Goal: Information Seeking & Learning: Find specific fact

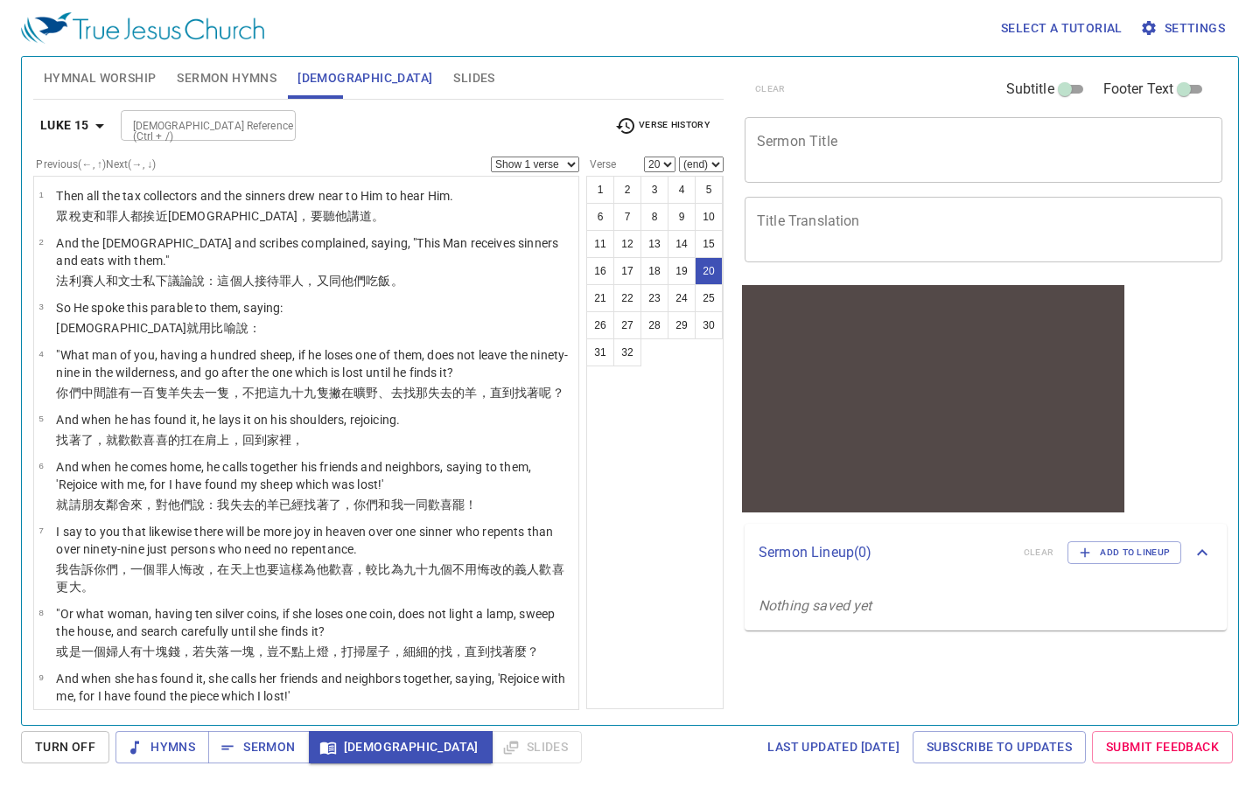
scroll to position [958, 0]
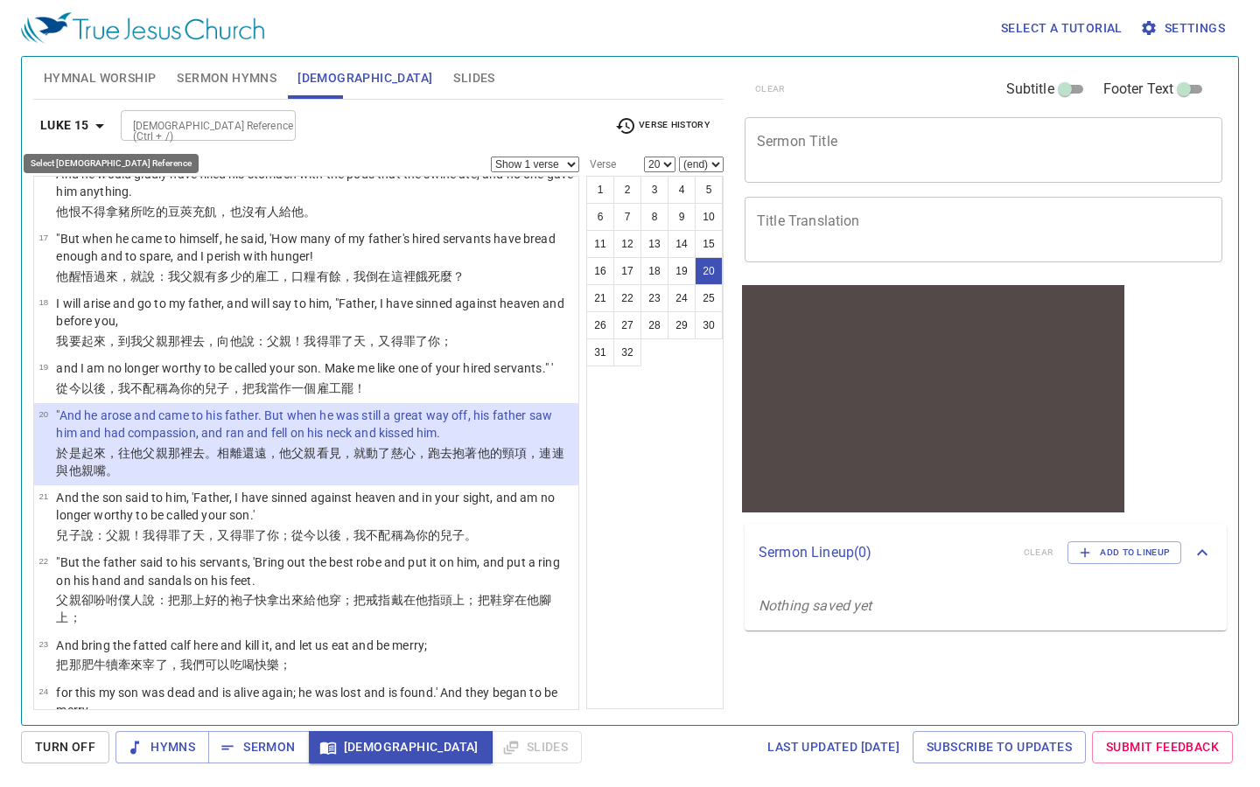
click at [102, 128] on icon "button" at bounding box center [99, 125] width 21 height 21
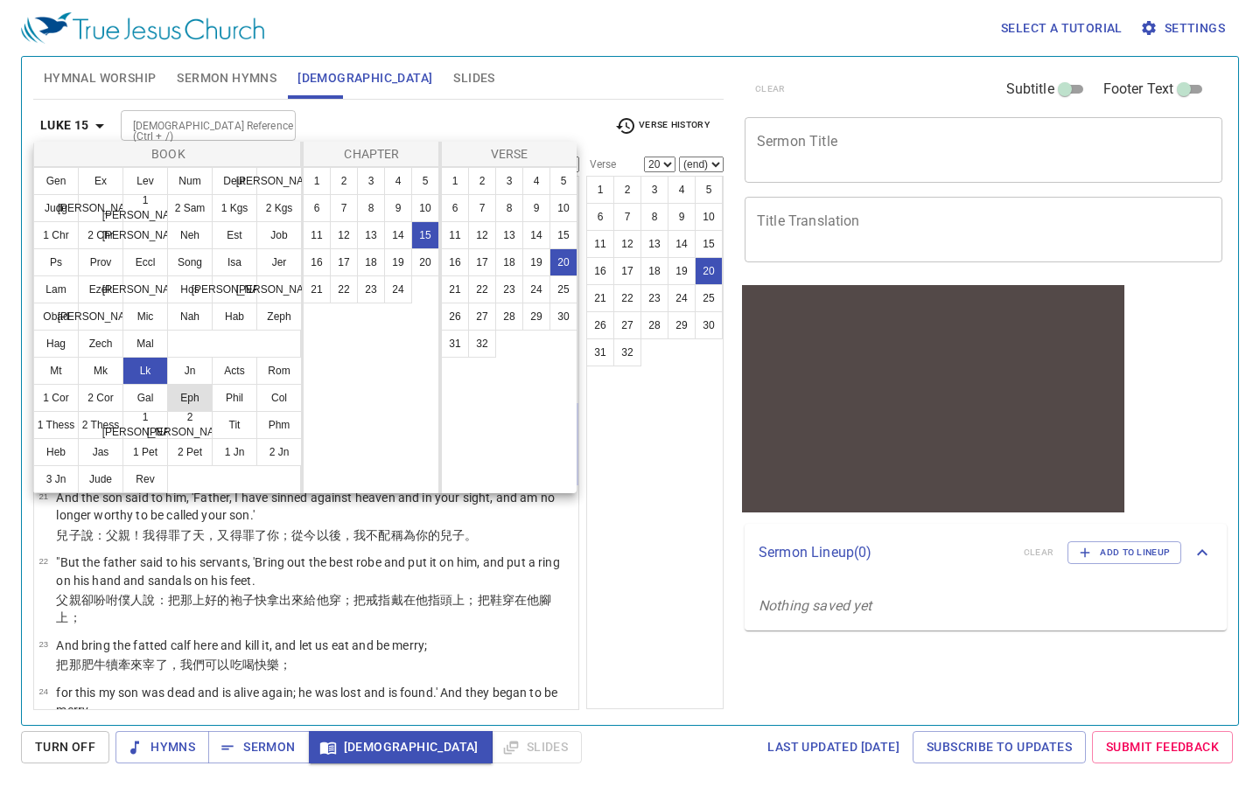
click at [190, 390] on button "Eph" at bounding box center [189, 398] width 45 height 28
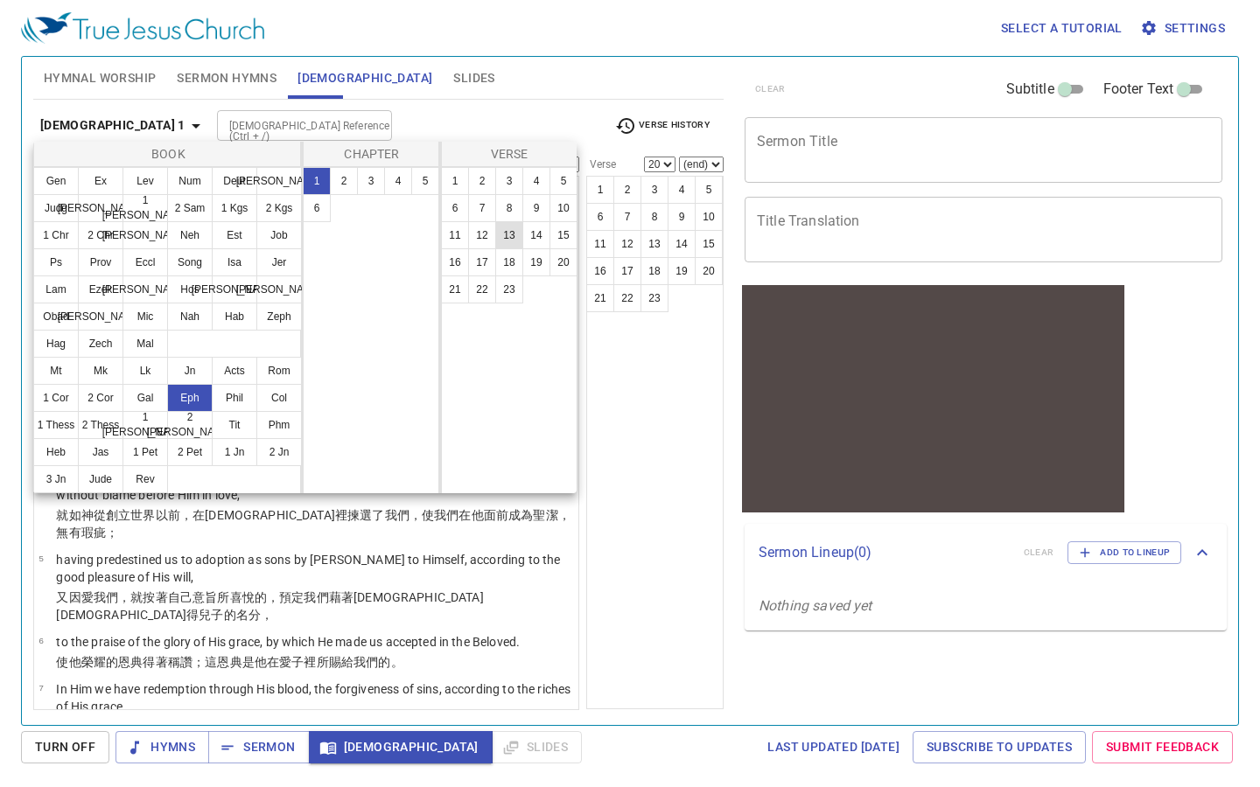
click at [503, 230] on button "13" at bounding box center [509, 235] width 28 height 28
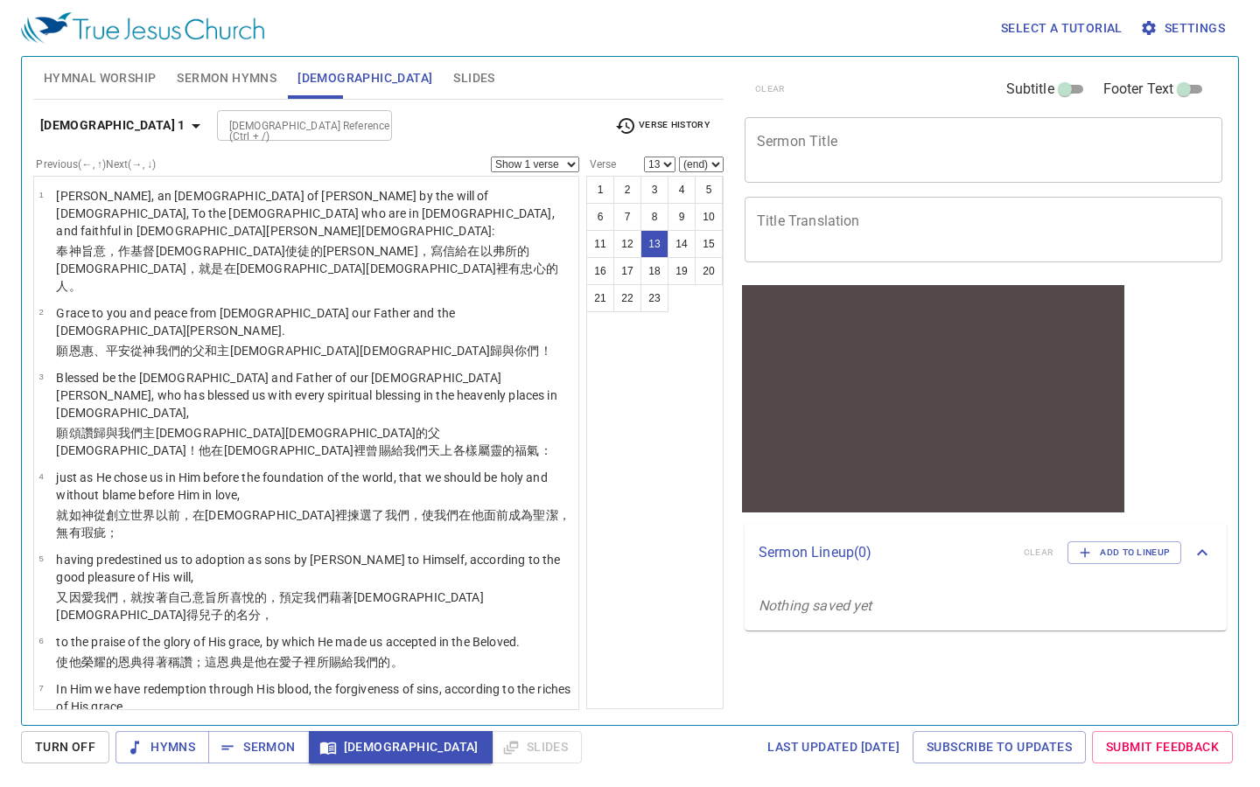
scroll to position [507, 0]
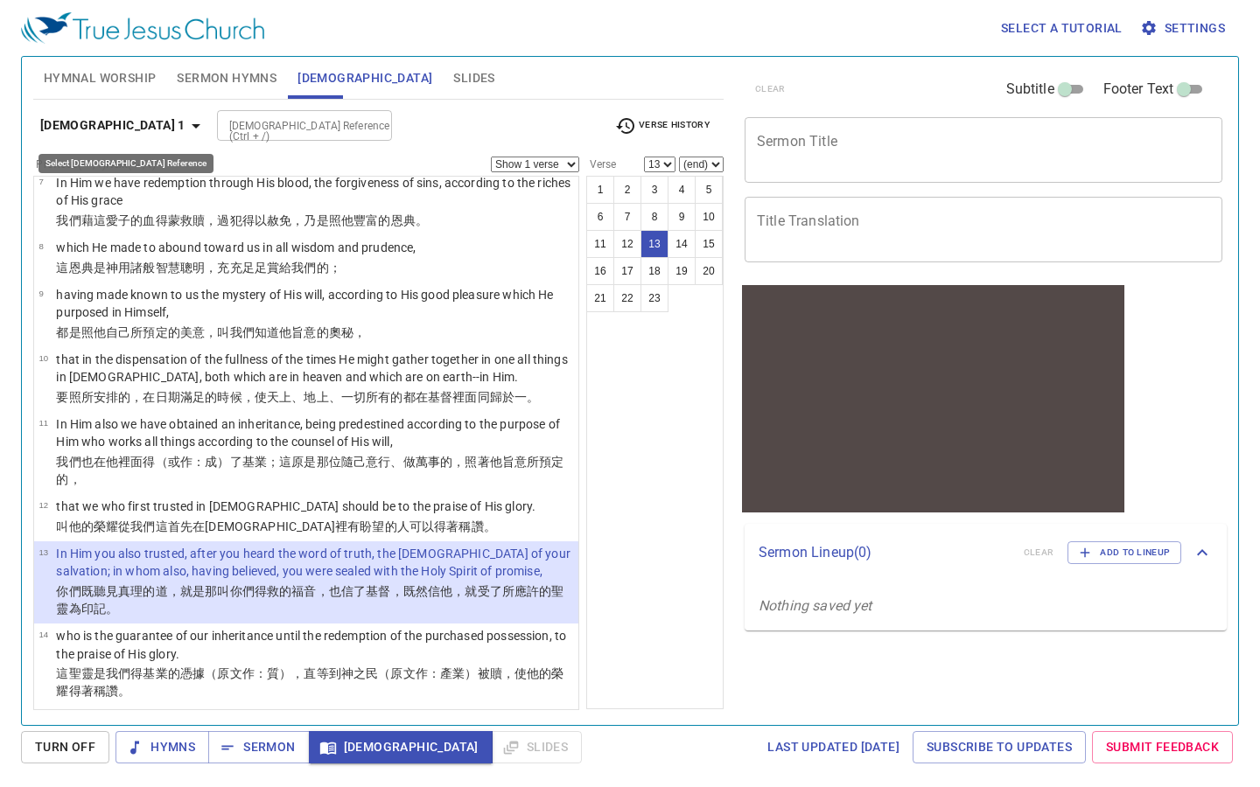
click at [185, 127] on icon "button" at bounding box center [195, 125] width 21 height 21
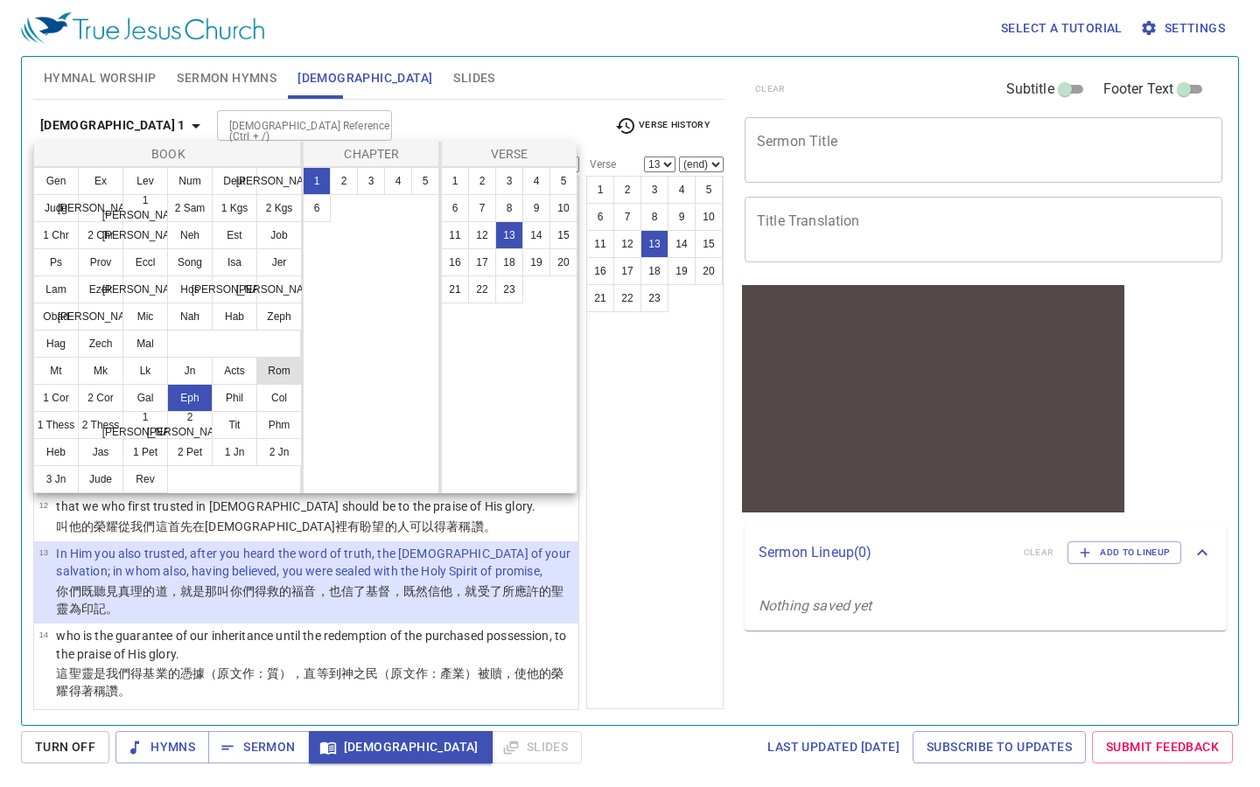
click at [279, 375] on button "Rom" at bounding box center [278, 371] width 45 height 28
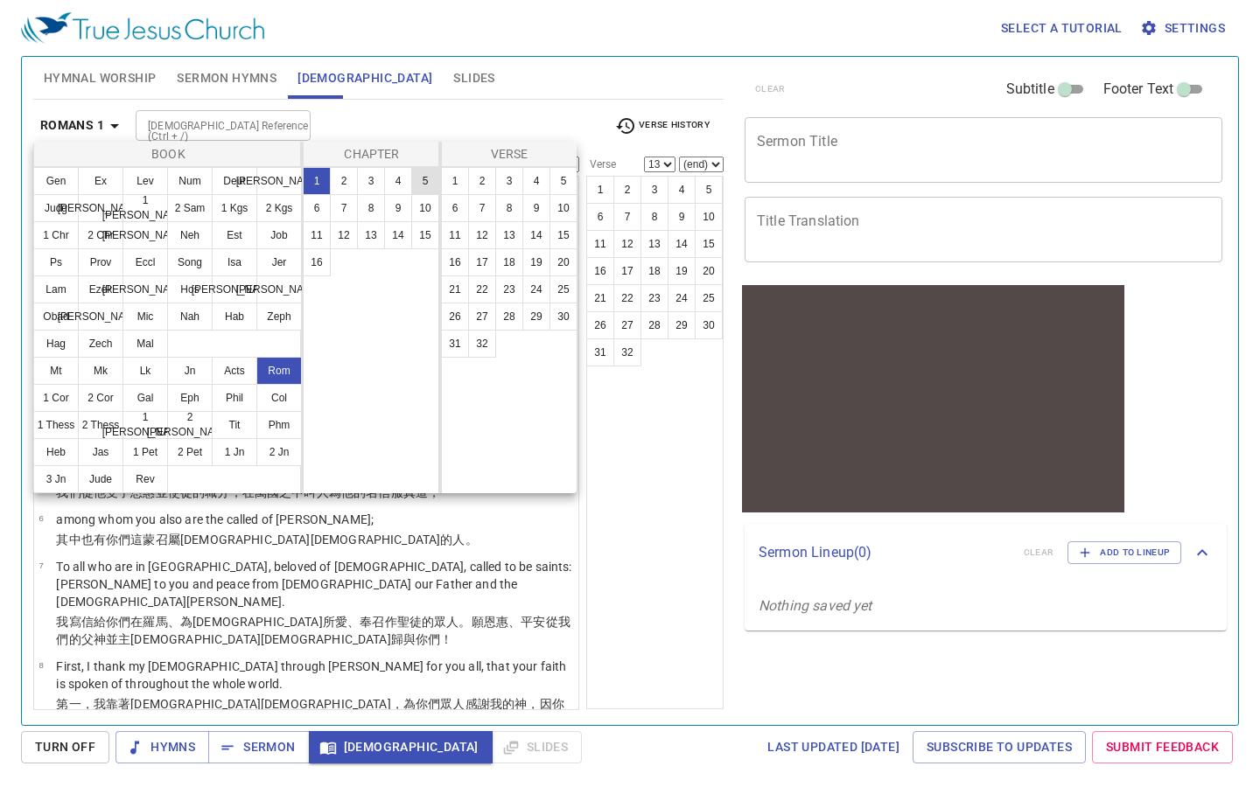
click at [425, 190] on button "5" at bounding box center [425, 181] width 28 height 28
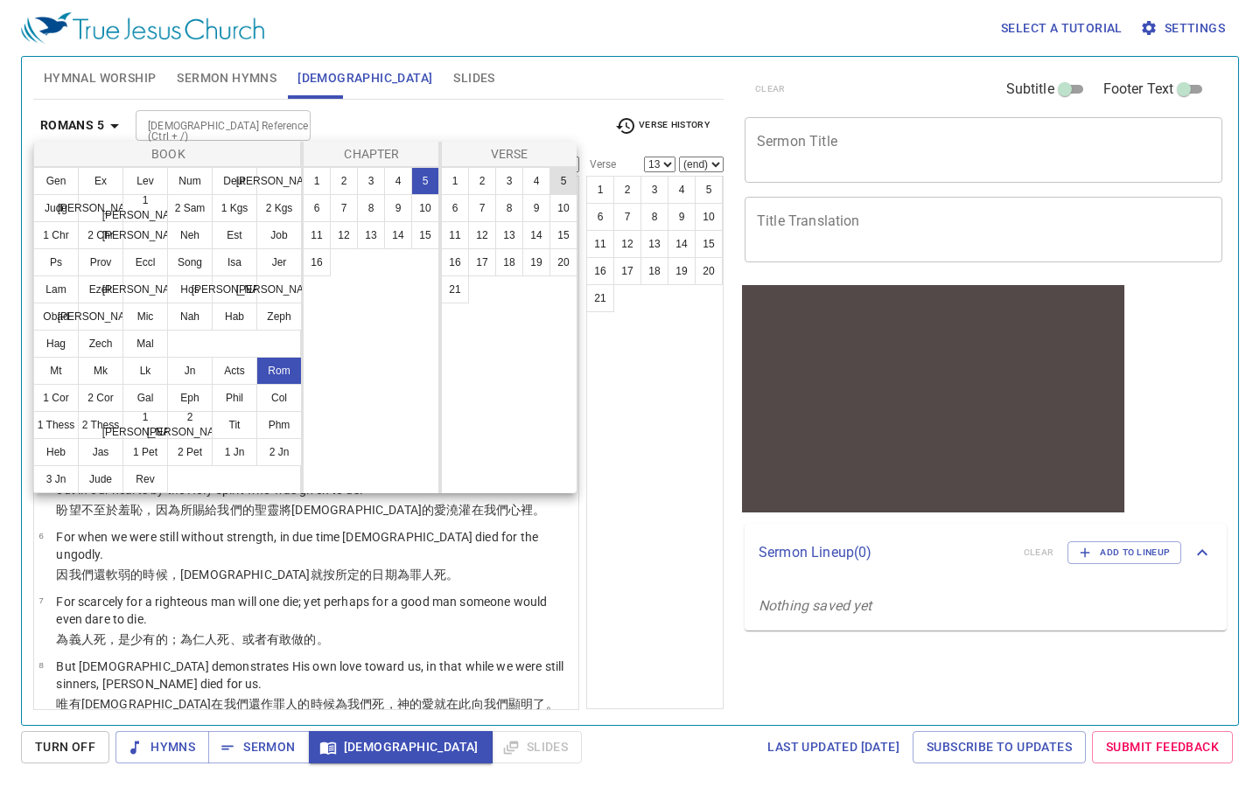
click at [561, 182] on button "5" at bounding box center [563, 181] width 28 height 28
select select "5"
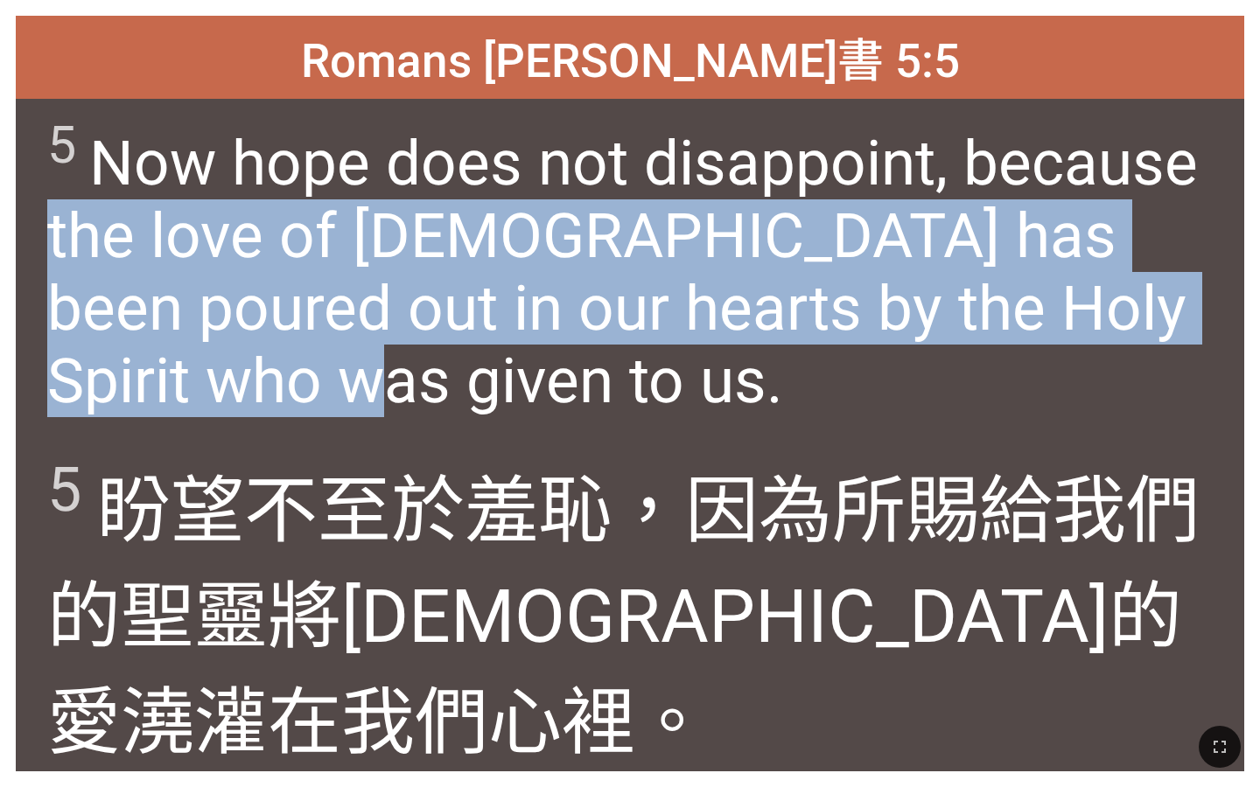
drag, startPoint x: 48, startPoint y: 233, endPoint x: 369, endPoint y: 395, distance: 360.0
click at [369, 395] on span "5 Now hope does not disappoint, because the love of God has been poured out in …" at bounding box center [629, 266] width 1165 height 303
copy span "the love of God has been poured out in our hearts by the Holy Spirit who was gi…"
click at [504, 396] on span "5 Now hope does not disappoint, because the love of God has been poured out in …" at bounding box center [629, 266] width 1165 height 303
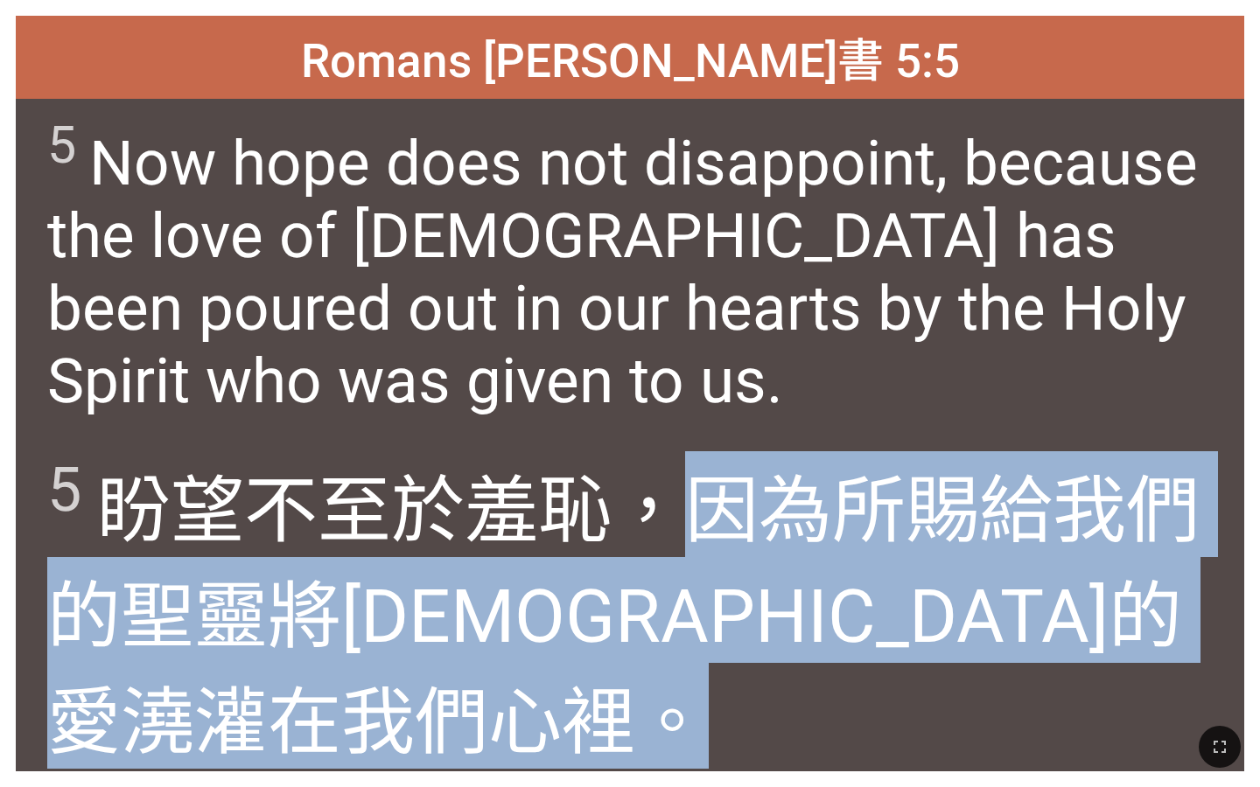
drag, startPoint x: 688, startPoint y: 494, endPoint x: 1145, endPoint y: 692, distance: 498.5
click at [1145, 692] on div "5 盼望 不至於 羞恥 ，因為 所賜給 我們 的聖 靈 將神 的愛 澆灌 在 我們 心裡 。" at bounding box center [630, 604] width 1228 height 336
copy wg2617 "因為 所賜給 我們 的聖 靈 將神 的愛 澆灌 在 我們 心裡 。"
